Goal: Browse casually: Explore the website without a specific task or goal

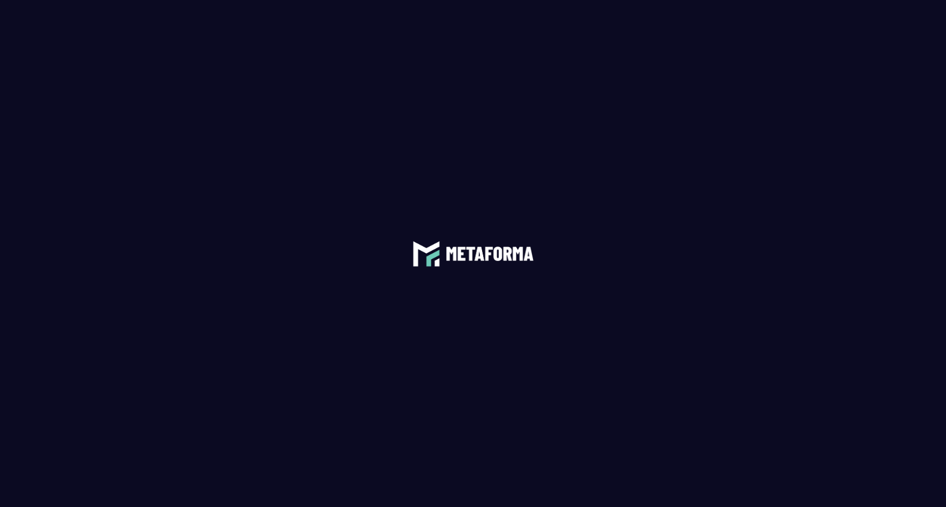
drag, startPoint x: 140, startPoint y: 169, endPoint x: 228, endPoint y: 97, distance: 113.1
click at [143, 169] on span at bounding box center [473, 253] width 946 height 507
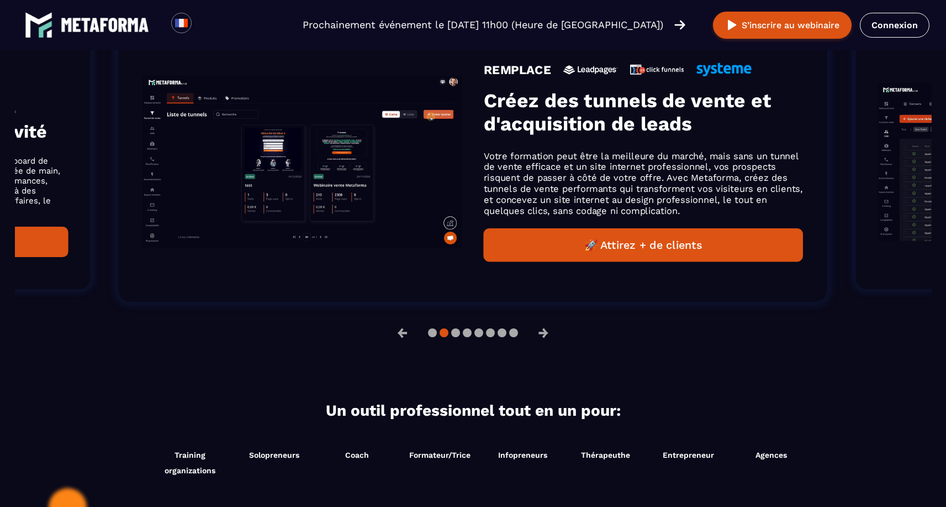
scroll to position [716, 0]
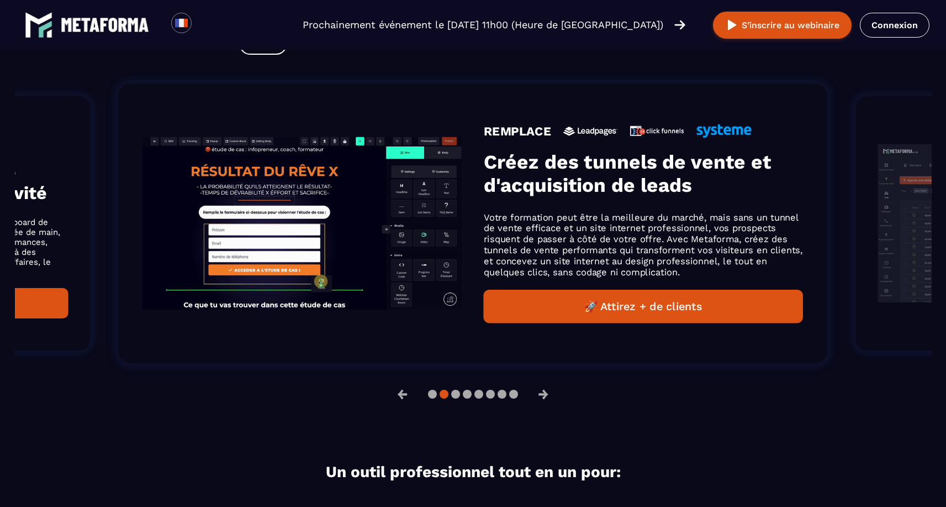
drag, startPoint x: 590, startPoint y: 222, endPoint x: 246, endPoint y: 219, distance: 343.1
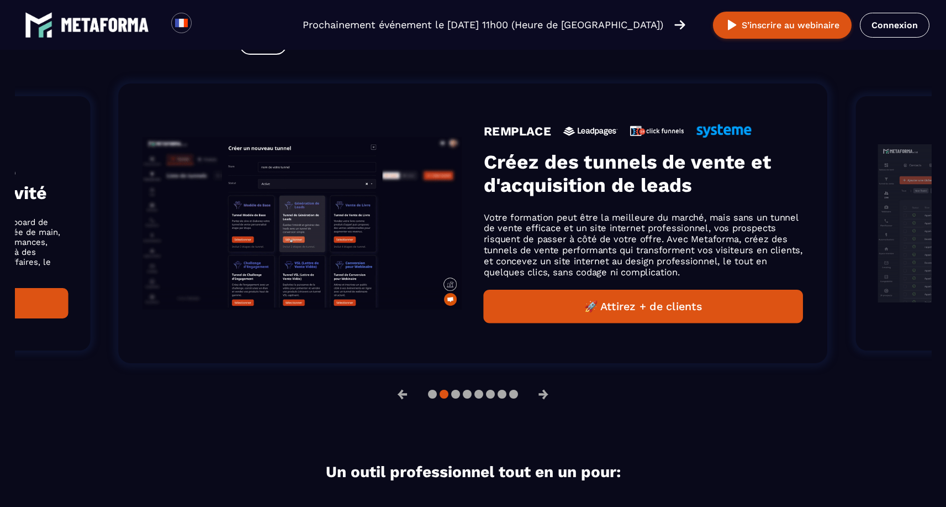
click at [484, 219] on p "Votre formation peut être la meilleure du marché, mais sans un tunnel de vente …" at bounding box center [643, 245] width 319 height 66
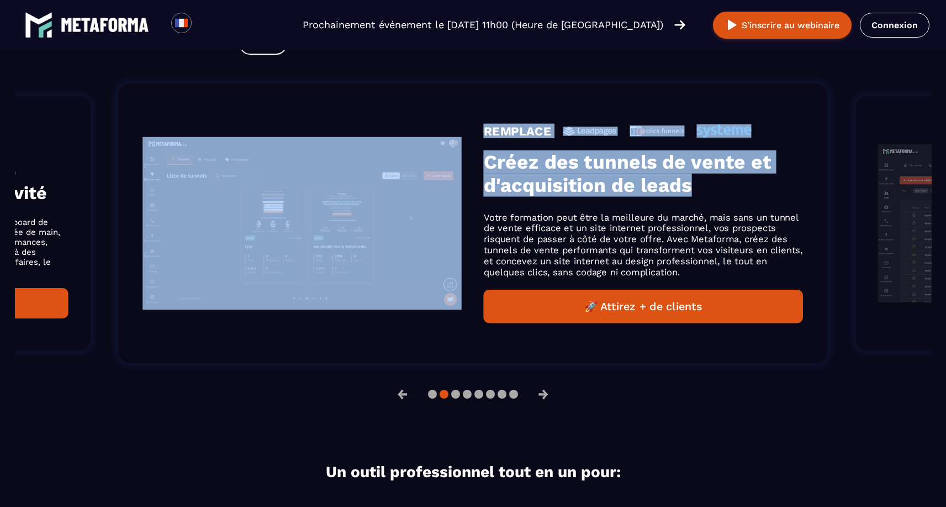
drag, startPoint x: 346, startPoint y: 209, endPoint x: 194, endPoint y: 208, distance: 151.9
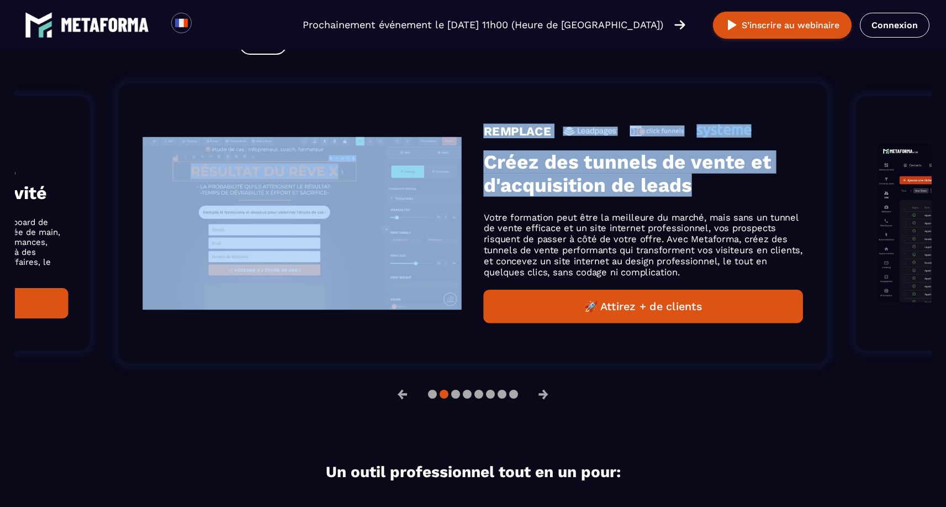
click at [220, 208] on div "REMPLACE Créez des tunnels de vente et d'acquisition de leads Votre formation p…" at bounding box center [473, 223] width 709 height 280
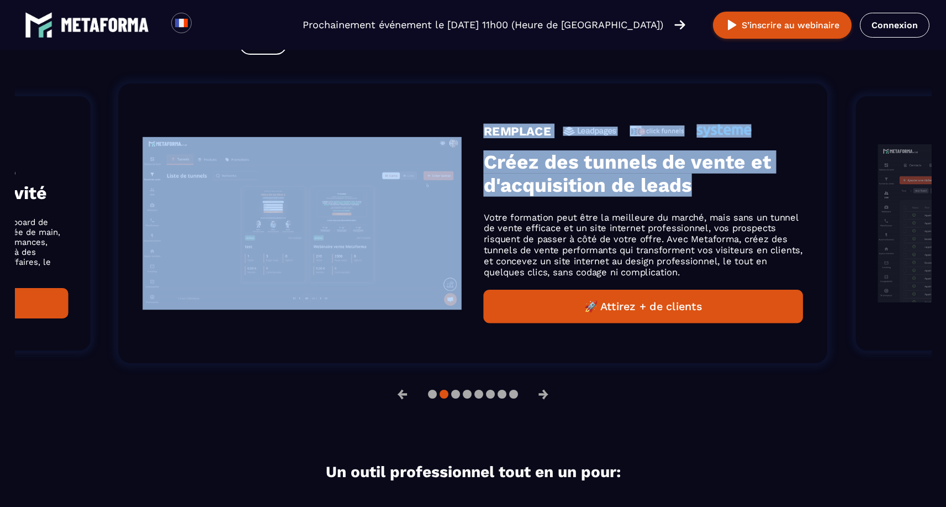
drag, startPoint x: 680, startPoint y: 199, endPoint x: 287, endPoint y: 168, distance: 394.1
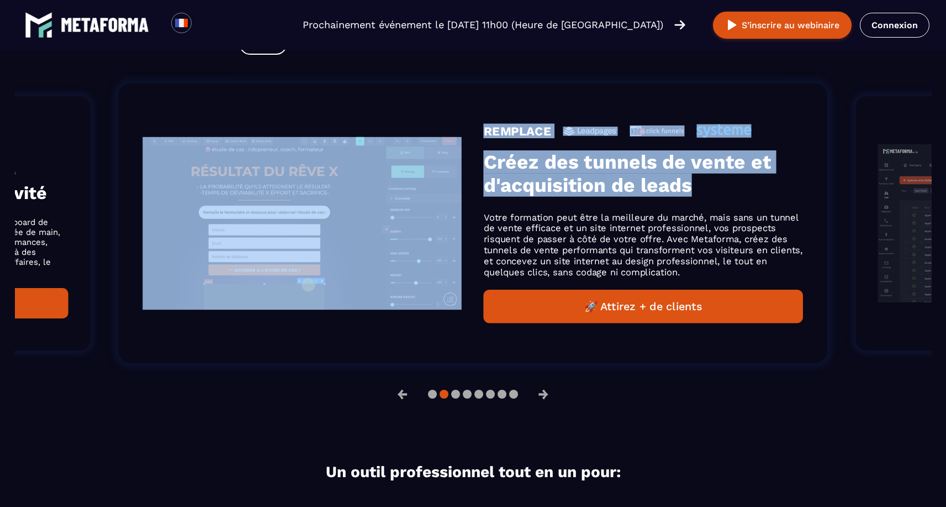
click at [484, 180] on h3 "Créez des tunnels de vente et d'acquisition de leads" at bounding box center [643, 173] width 319 height 46
click at [542, 192] on h3 "Créez des tunnels de vente et d'acquisition de leads" at bounding box center [643, 173] width 319 height 46
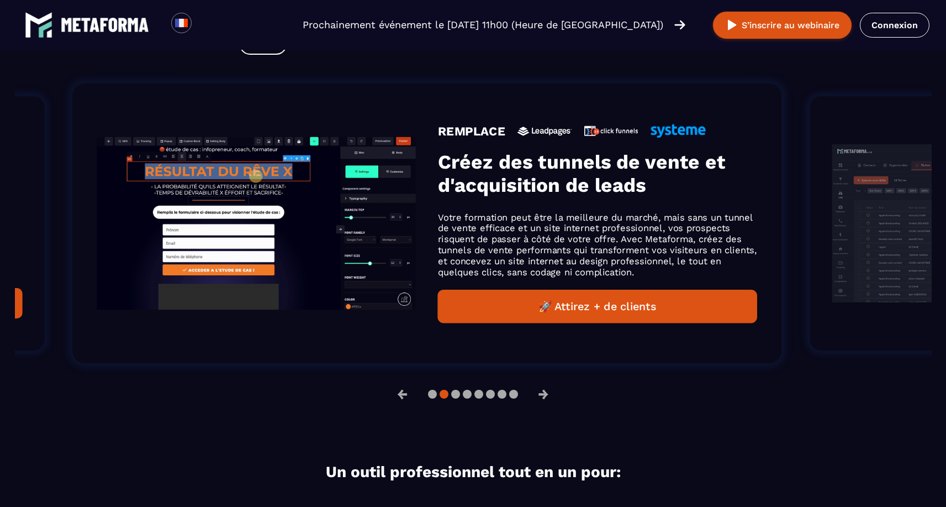
scroll to position [734, 0]
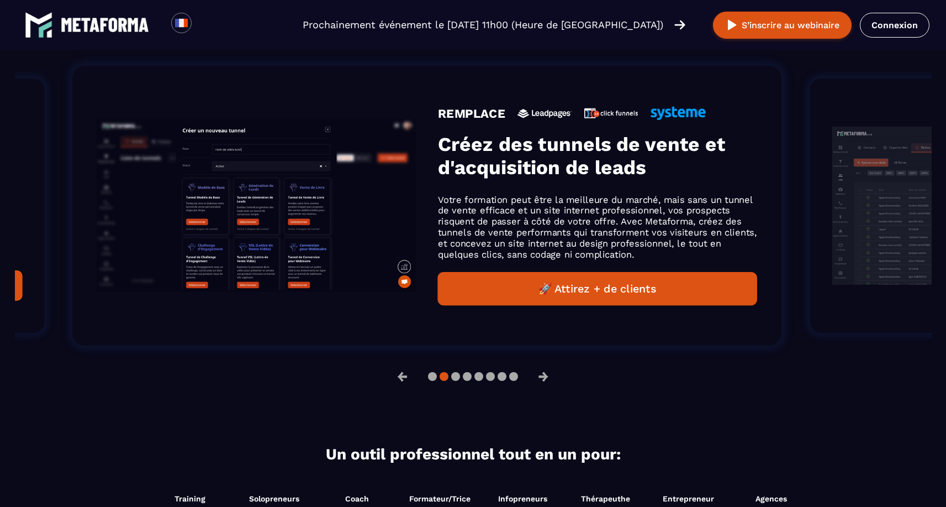
drag, startPoint x: 732, startPoint y: 207, endPoint x: 192, endPoint y: 159, distance: 541.4
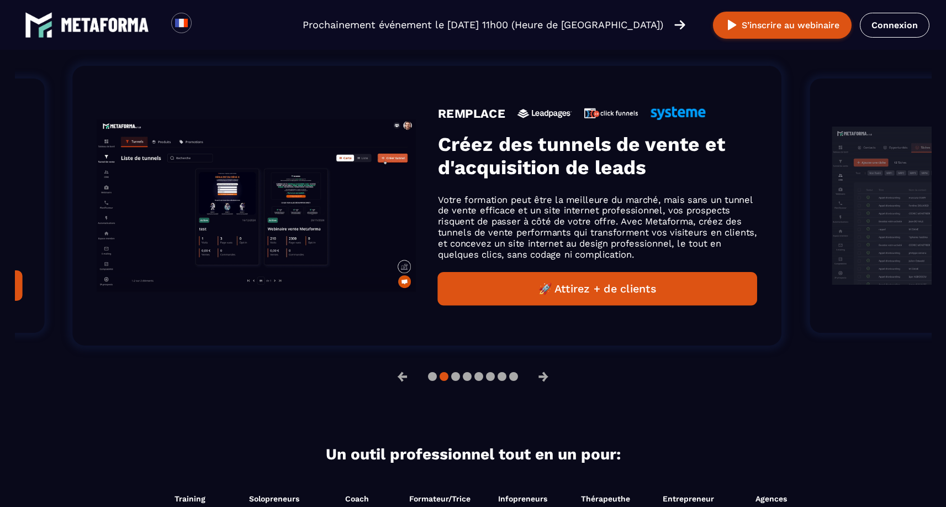
click at [438, 160] on div "REMPLACE Créez des tunnels de vente et d'acquisition de leads Votre formation p…" at bounding box center [597, 205] width 319 height 199
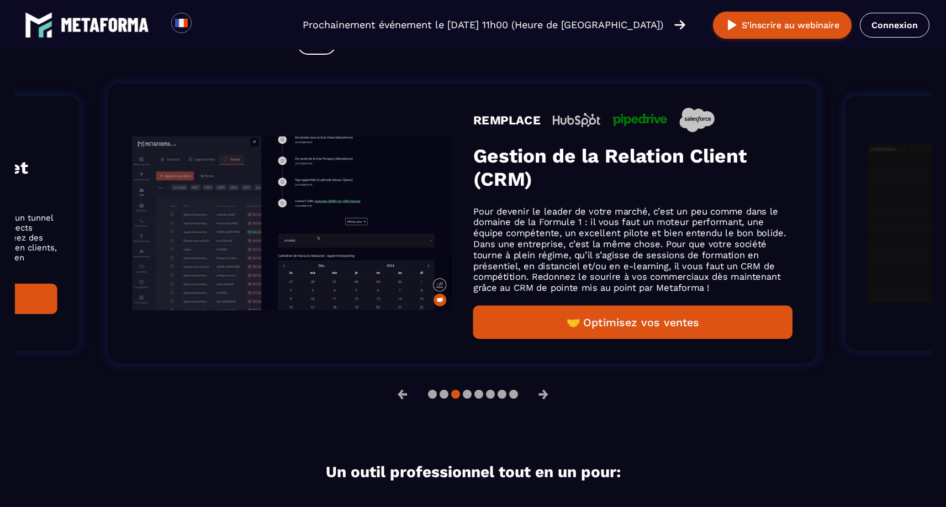
drag, startPoint x: 707, startPoint y: 192, endPoint x: 191, endPoint y: 159, distance: 517.1
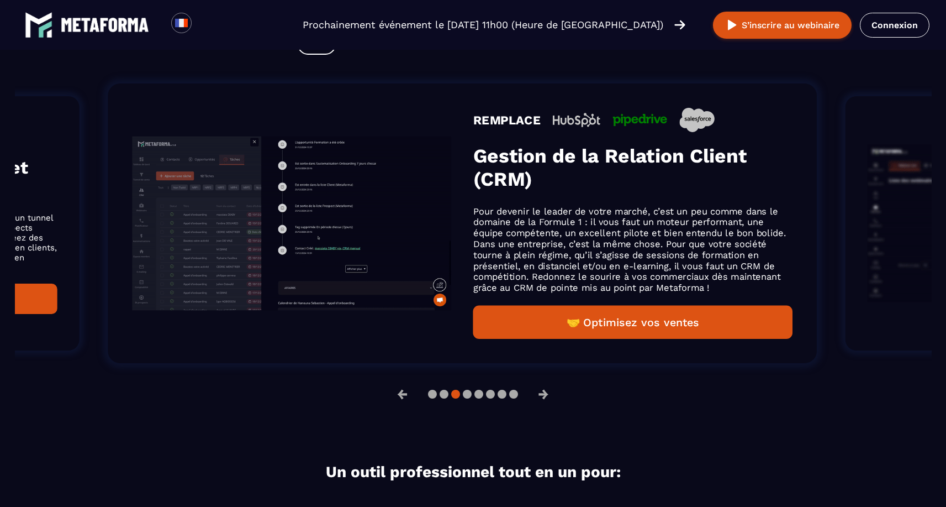
click at [474, 160] on h3 "Gestion de la Relation Client (CRM)" at bounding box center [633, 167] width 319 height 46
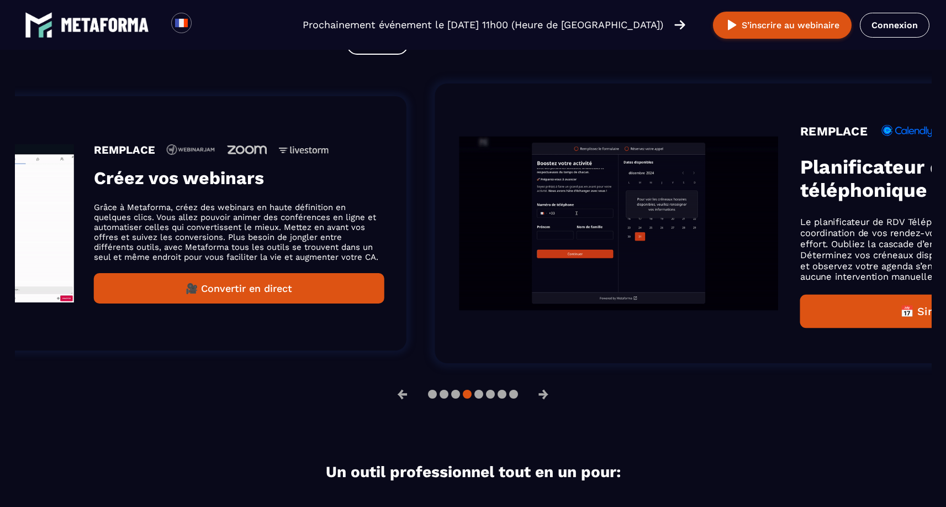
drag, startPoint x: 667, startPoint y: 203, endPoint x: 174, endPoint y: 174, distance: 493.7
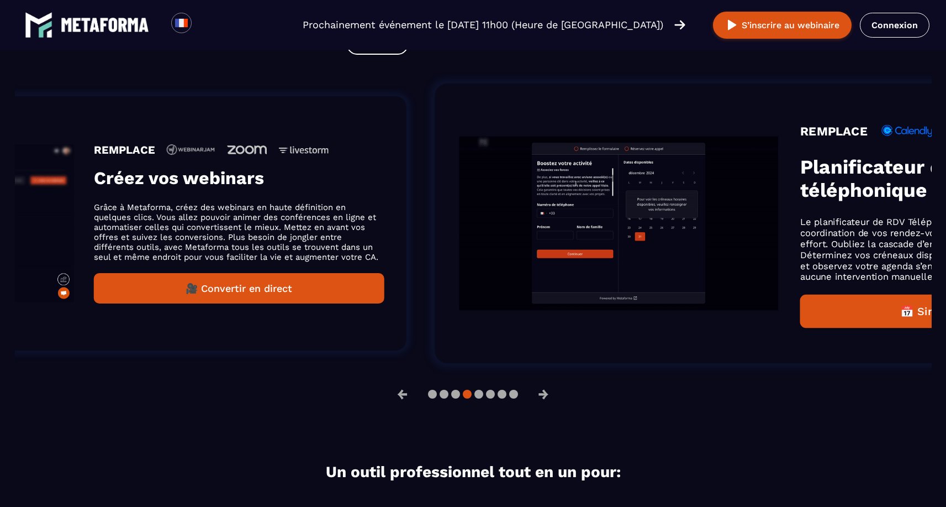
click at [177, 175] on div "REMPLACE Créez vos webinars Grâce à Metaforma, créez des webinars en haute défi…" at bounding box center [239, 223] width 290 height 160
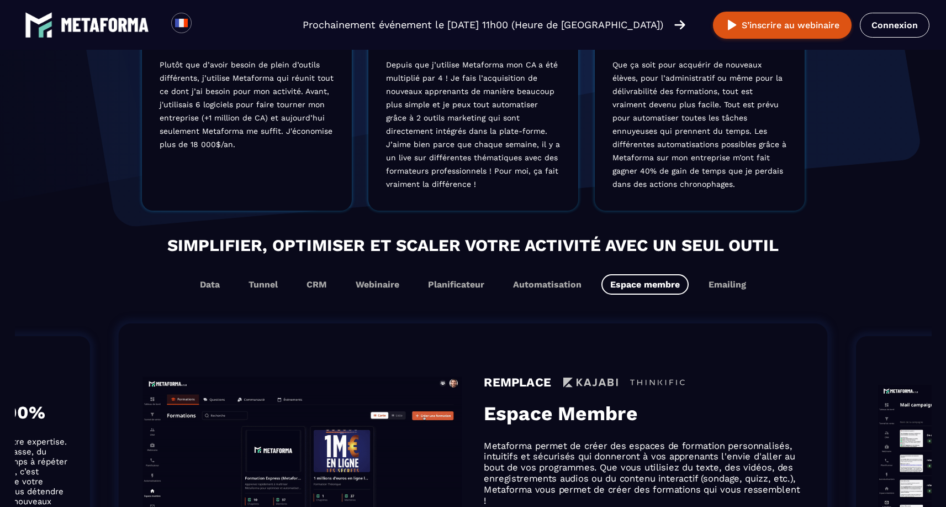
scroll to position [0, 0]
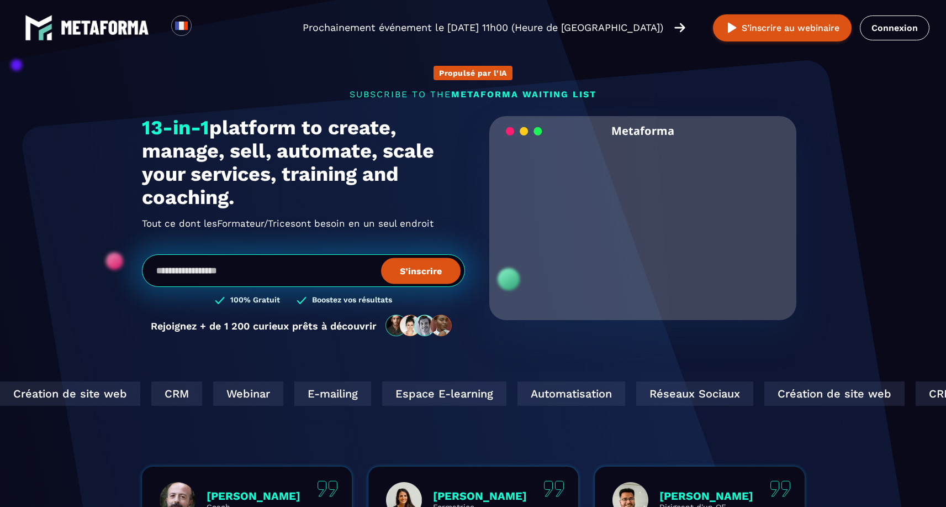
click at [542, 198] on section "Propulsé par l'IA SUBSCRIBE TO THE METAFORMA WAITING LIST Prochainement événeme…" at bounding box center [473, 354] width 946 height 709
